Goal: Find contact information: Find contact information

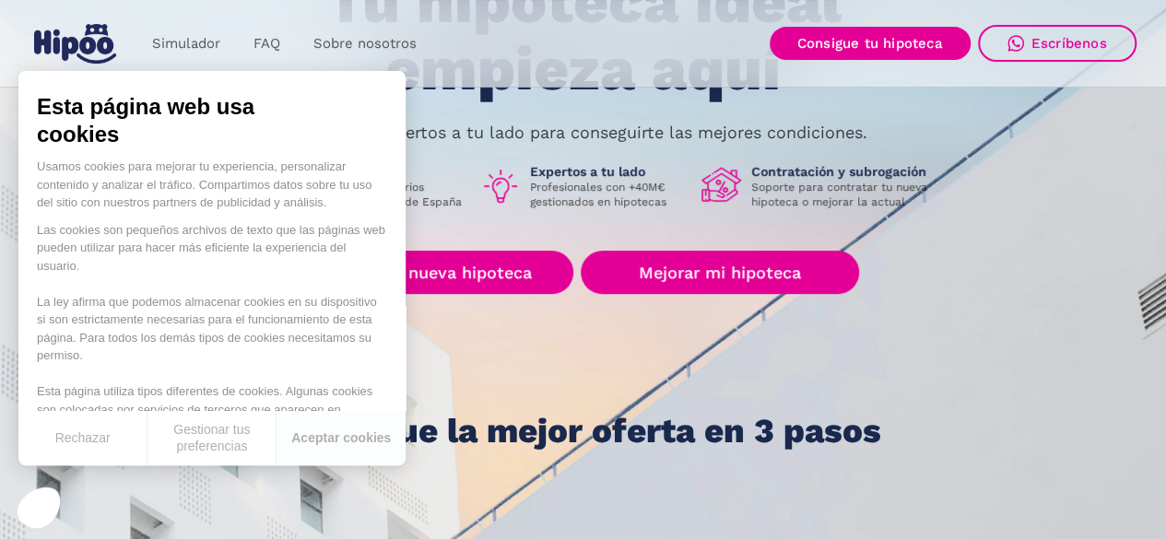
scroll to position [206, 0]
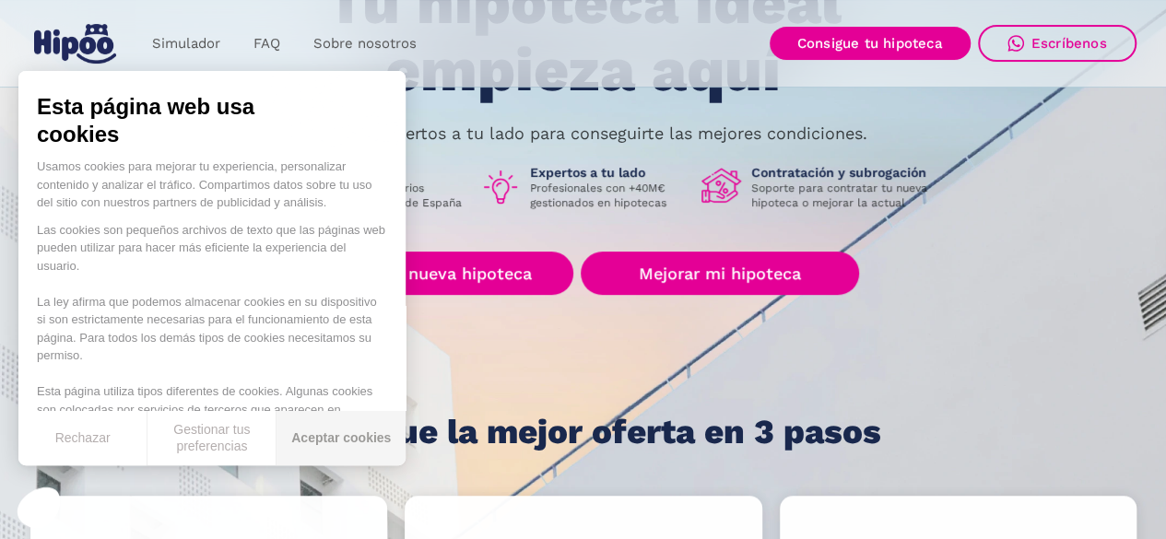
click at [323, 438] on button "Aceptar cookies" at bounding box center [341, 438] width 129 height 54
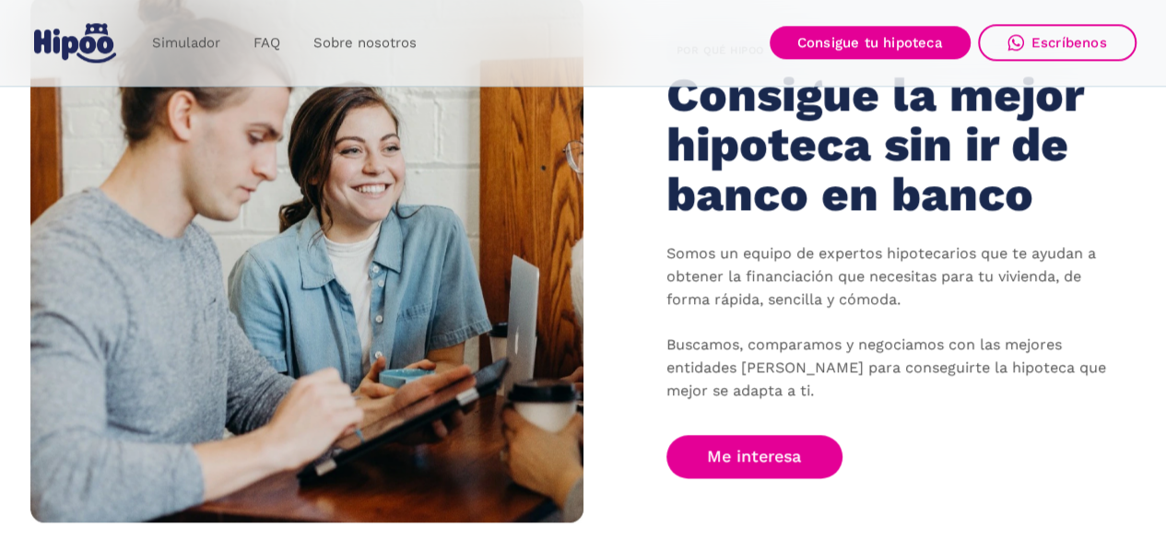
scroll to position [1147, 0]
click at [749, 465] on link "Me interesa" at bounding box center [754, 456] width 177 height 43
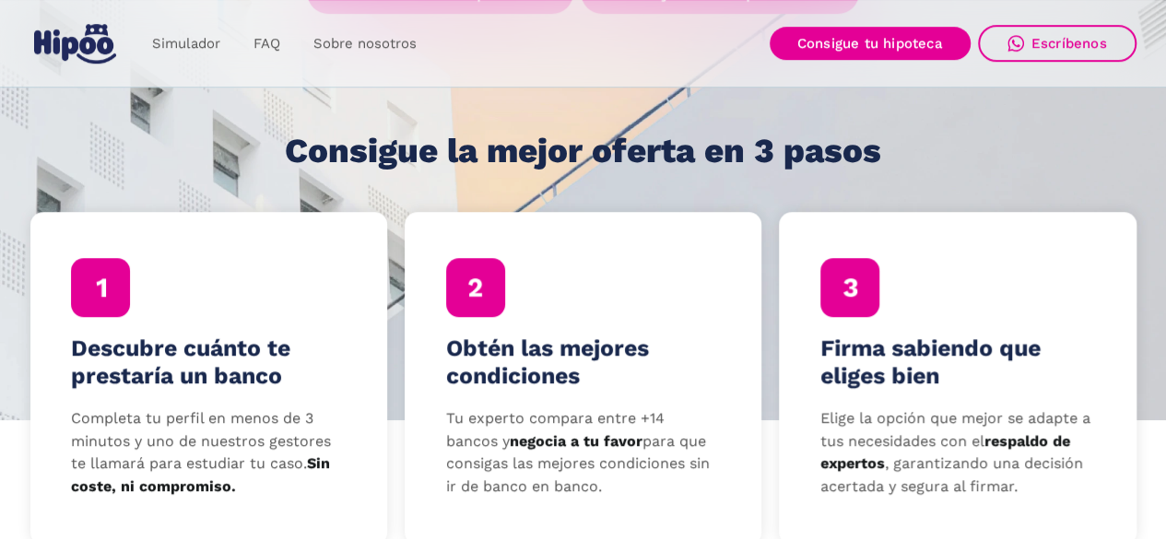
scroll to position [0, 0]
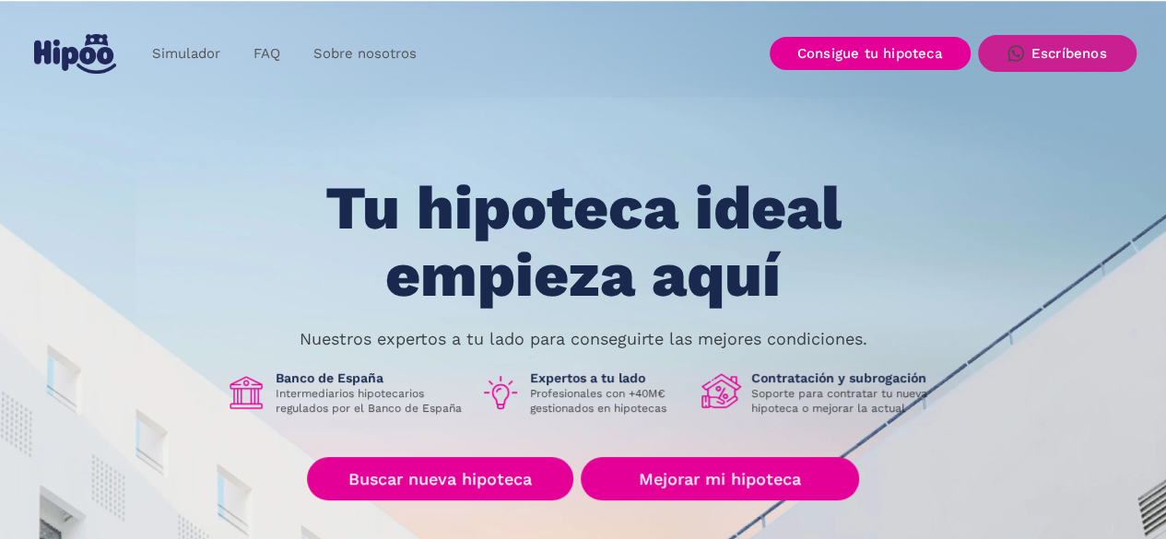
click at [997, 54] on link "Escríbenos" at bounding box center [1057, 53] width 159 height 37
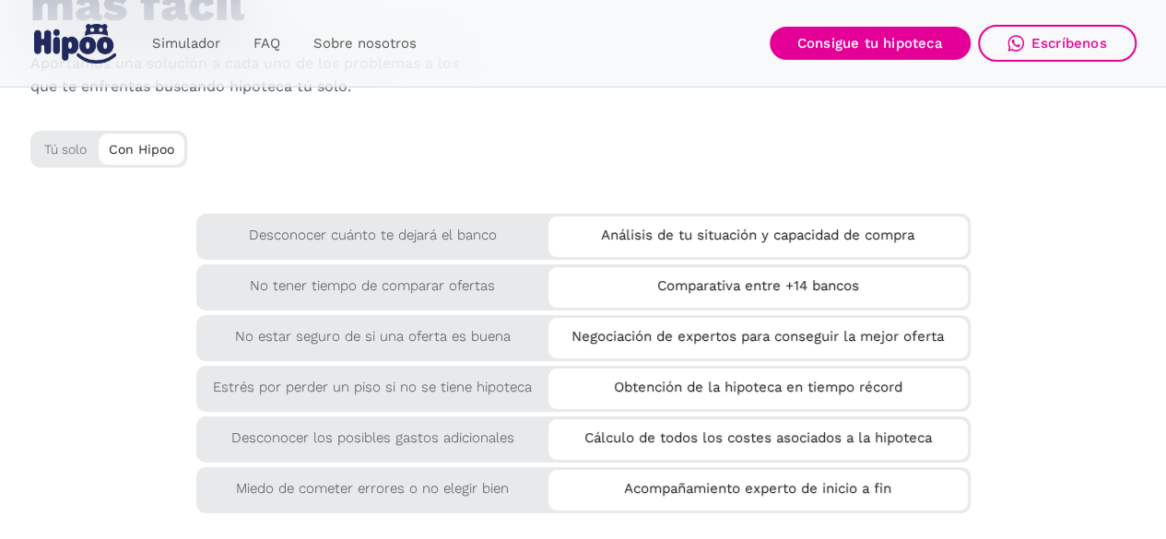
scroll to position [3138, 0]
click at [61, 162] on div "Tú solo" at bounding box center [108, 150] width 157 height 37
click at [90, 145] on div "Tú solo" at bounding box center [108, 147] width 157 height 30
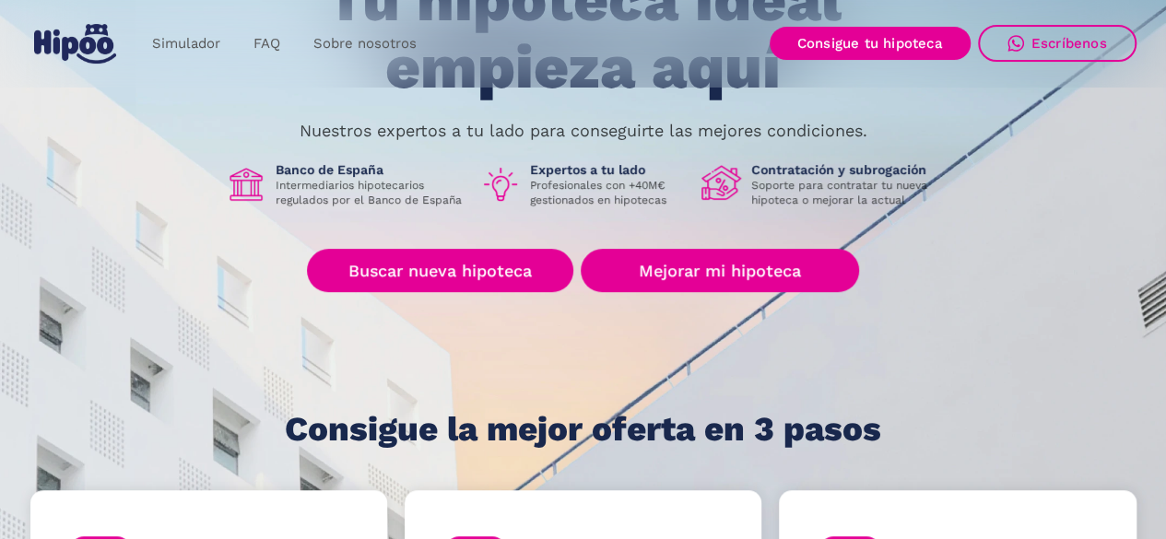
scroll to position [0, 0]
